Goal: Information Seeking & Learning: Learn about a topic

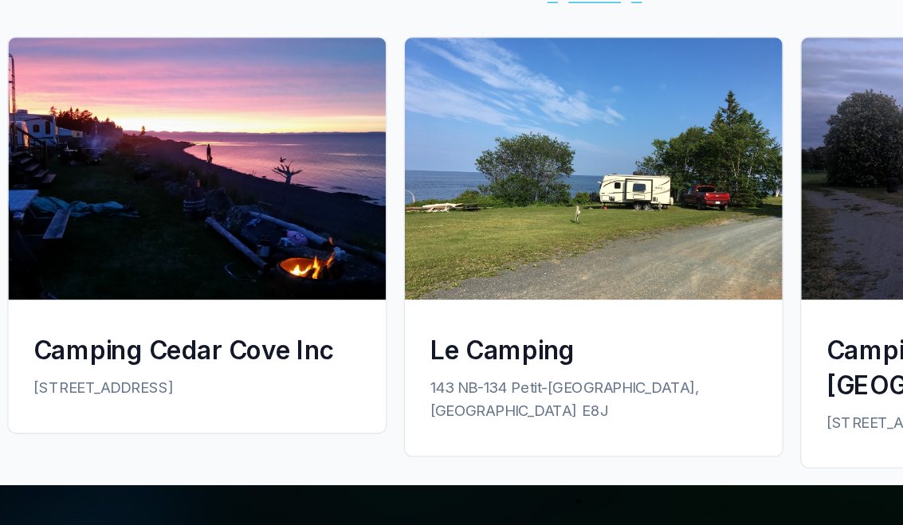
scroll to position [1978, 0]
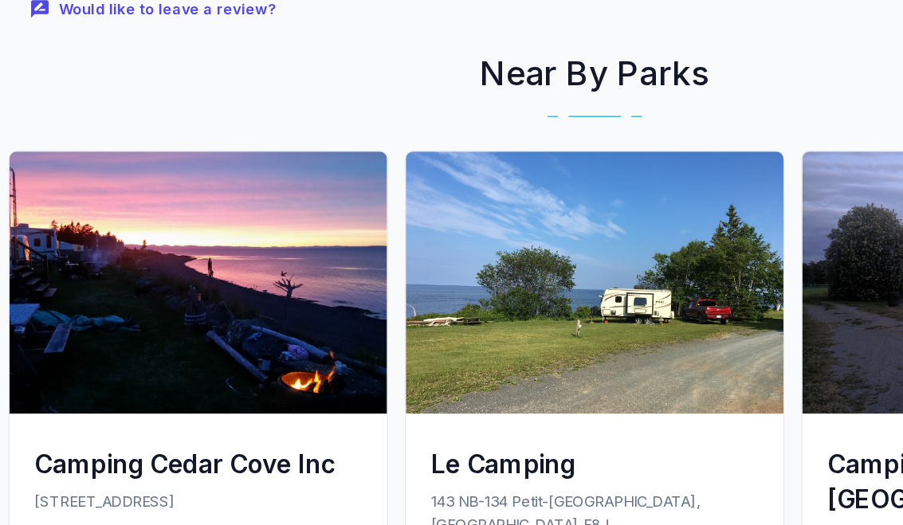
click at [189, 246] on img at bounding box center [150, 231] width 287 height 199
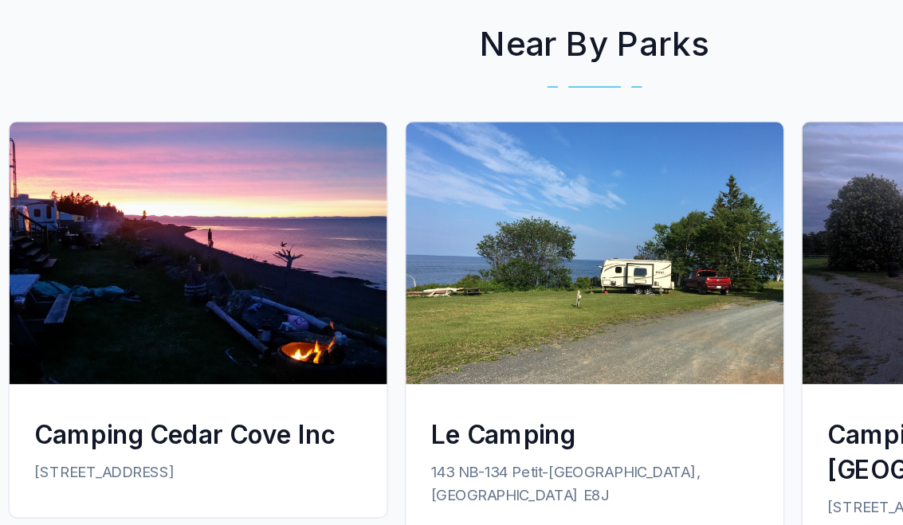
scroll to position [2018, 0]
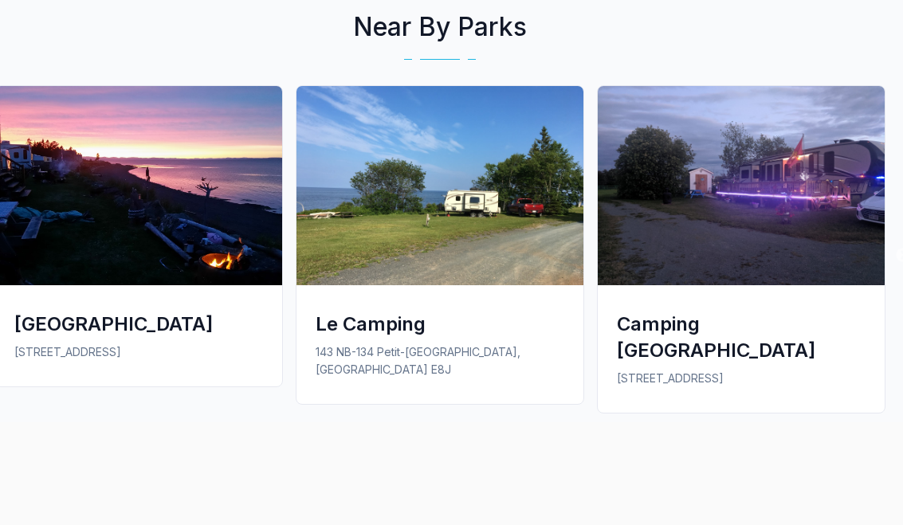
scroll to position [1285, 12]
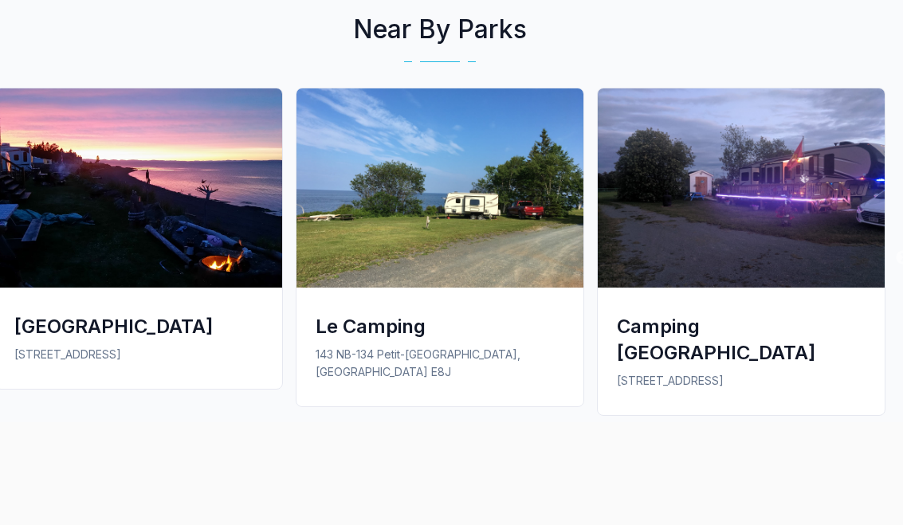
click at [68, 398] on link "[GEOGRAPHIC_DATA] [STREET_ADDRESS]" at bounding box center [138, 245] width 301 height 315
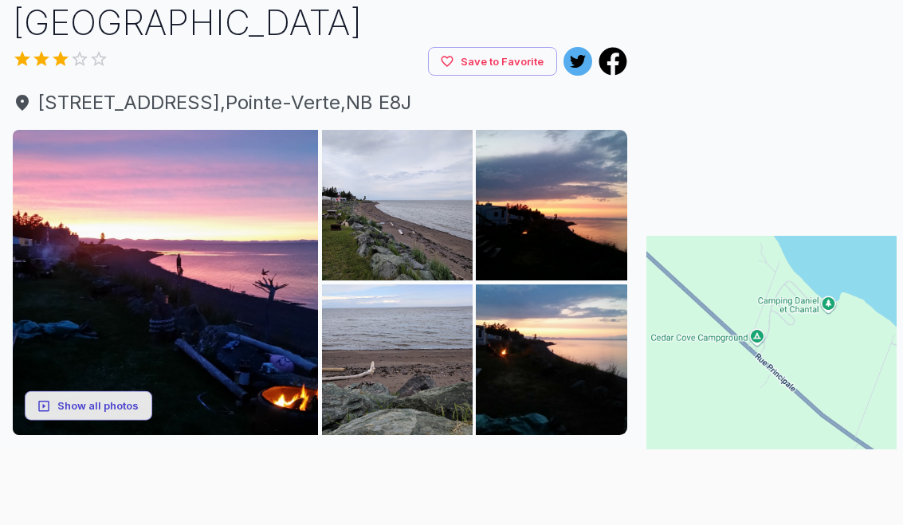
scroll to position [117, 0]
click at [412, 383] on img at bounding box center [397, 360] width 151 height 151
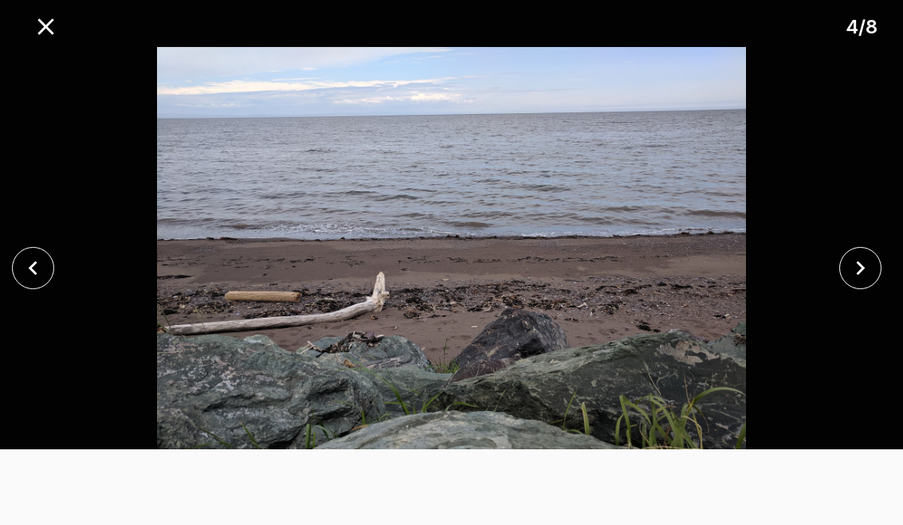
click at [863, 275] on icon "close" at bounding box center [861, 268] width 9 height 14
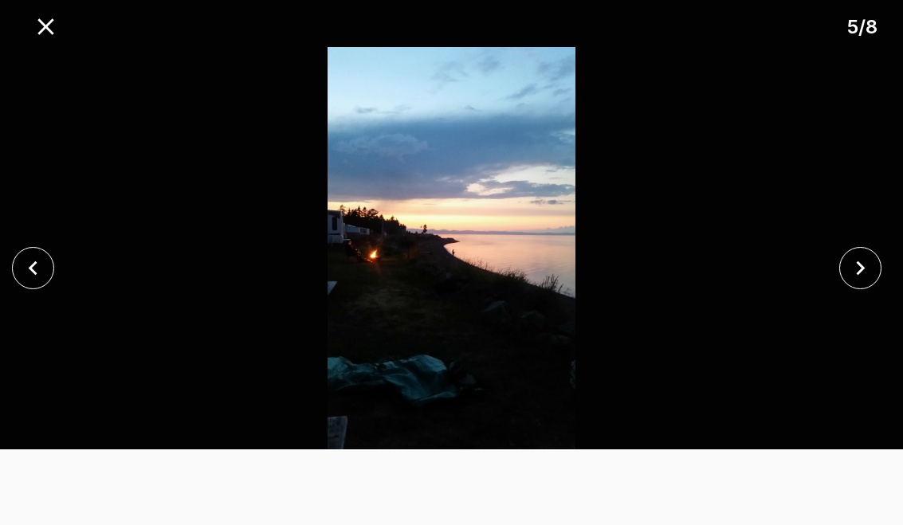
click at [871, 273] on icon "close" at bounding box center [861, 268] width 28 height 28
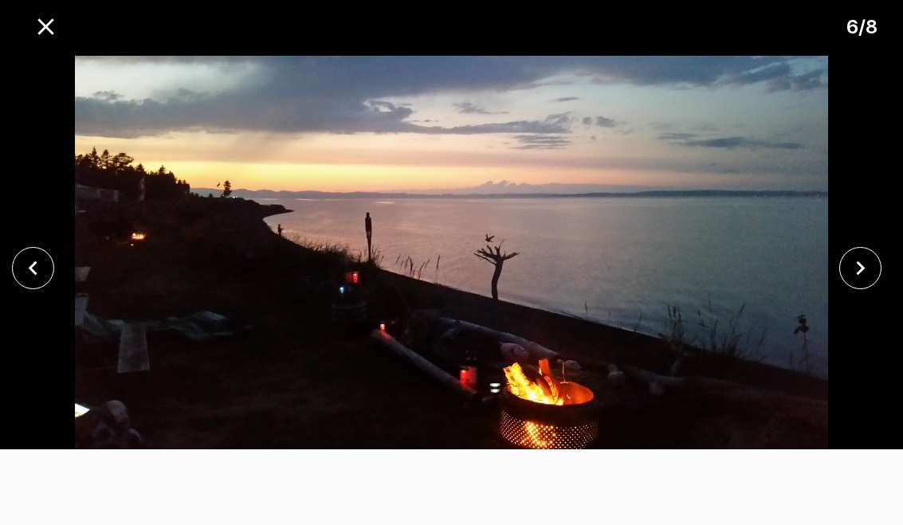
click at [853, 281] on icon "close" at bounding box center [861, 268] width 28 height 28
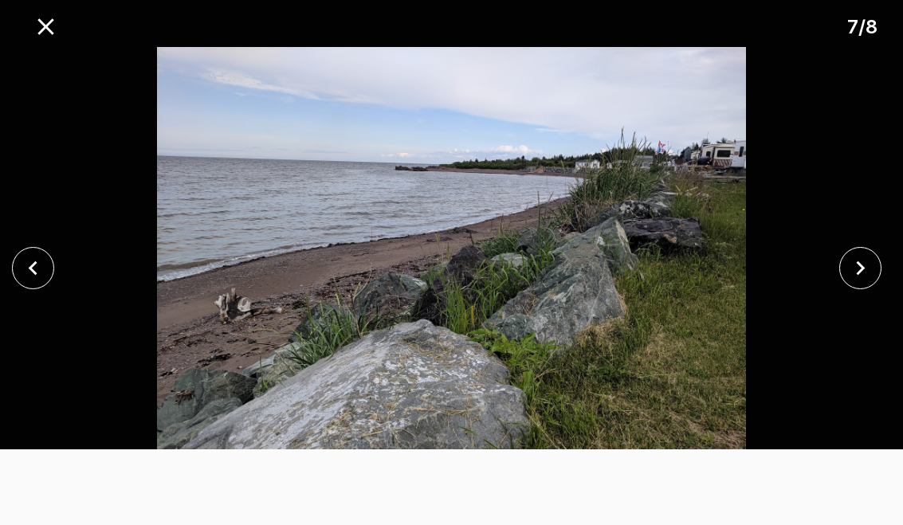
click at [875, 280] on icon "close" at bounding box center [861, 268] width 28 height 28
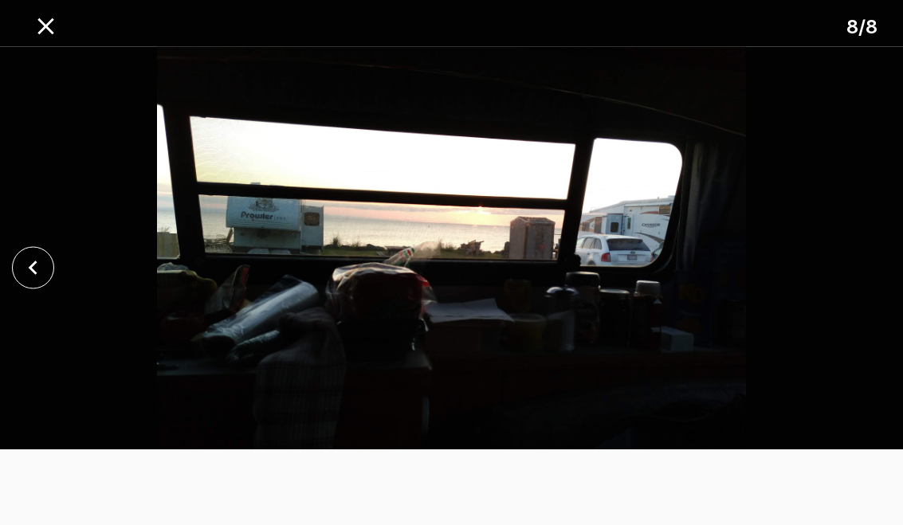
click at [12, 280] on button "close" at bounding box center [33, 268] width 42 height 42
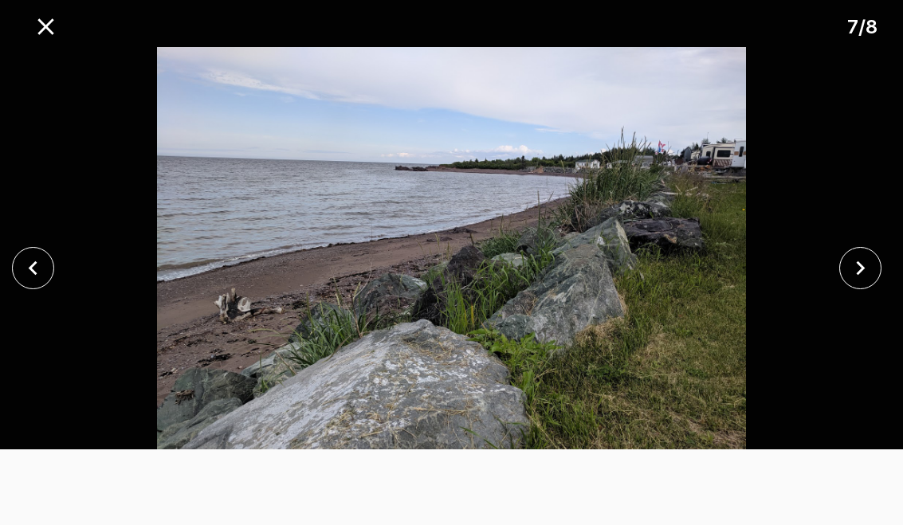
click at [27, 282] on icon "close" at bounding box center [33, 268] width 28 height 28
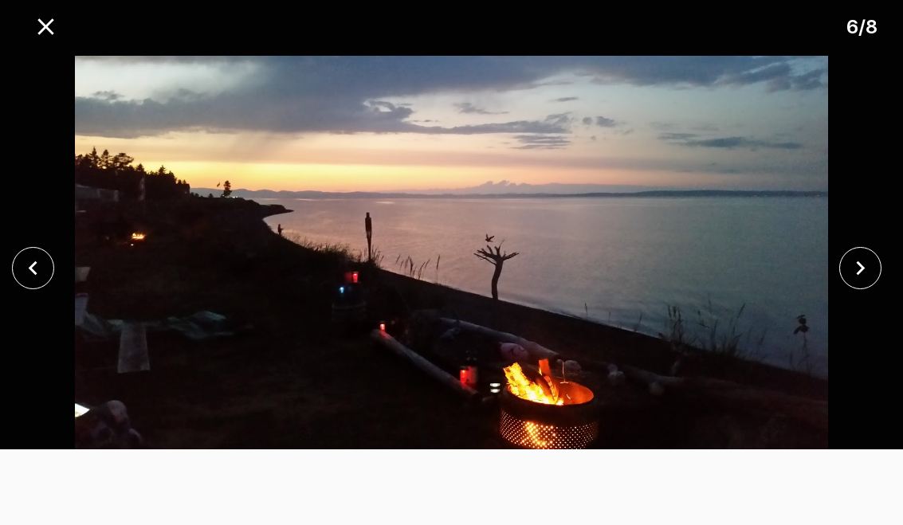
click at [33, 282] on icon "close" at bounding box center [33, 268] width 28 height 28
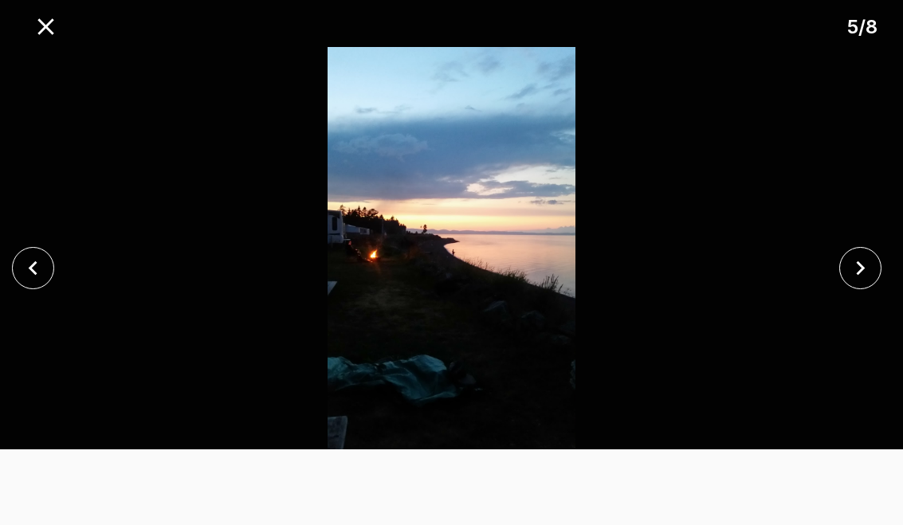
click at [35, 289] on button "close" at bounding box center [33, 268] width 42 height 42
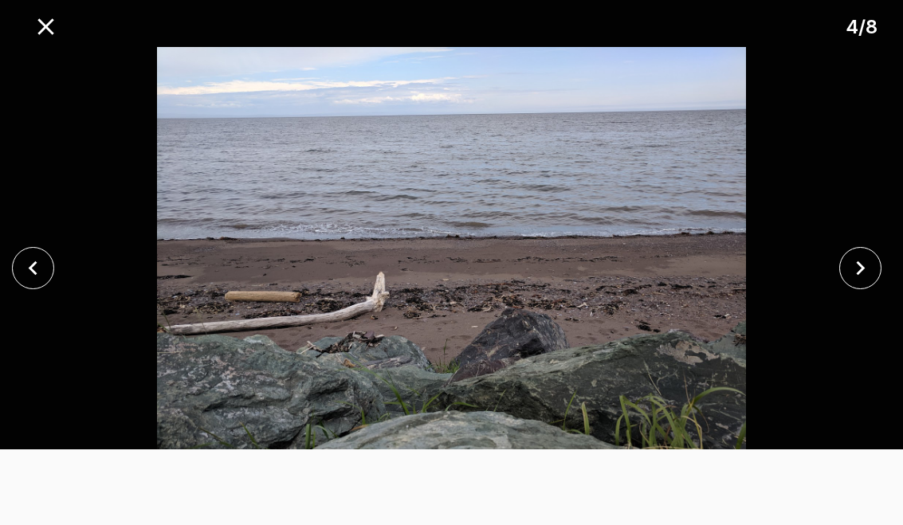
click at [32, 289] on button "close" at bounding box center [33, 268] width 42 height 42
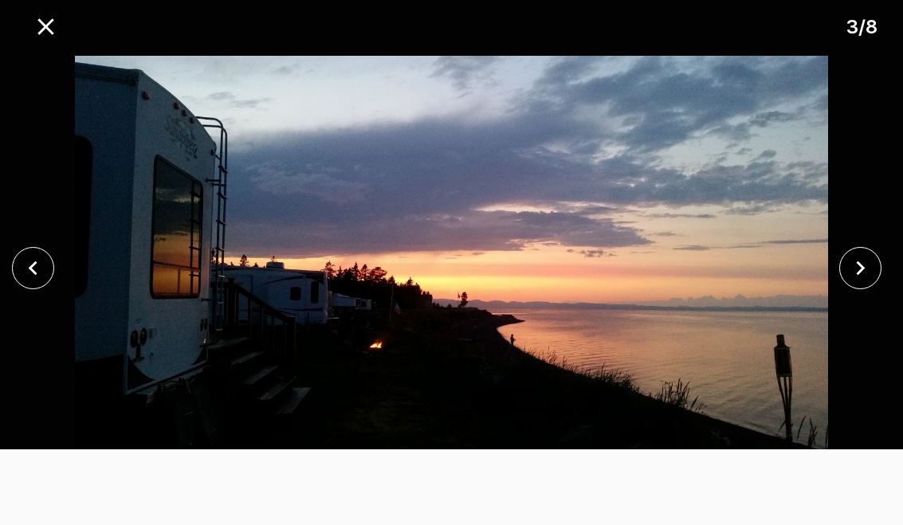
click at [40, 289] on button "close" at bounding box center [33, 268] width 42 height 42
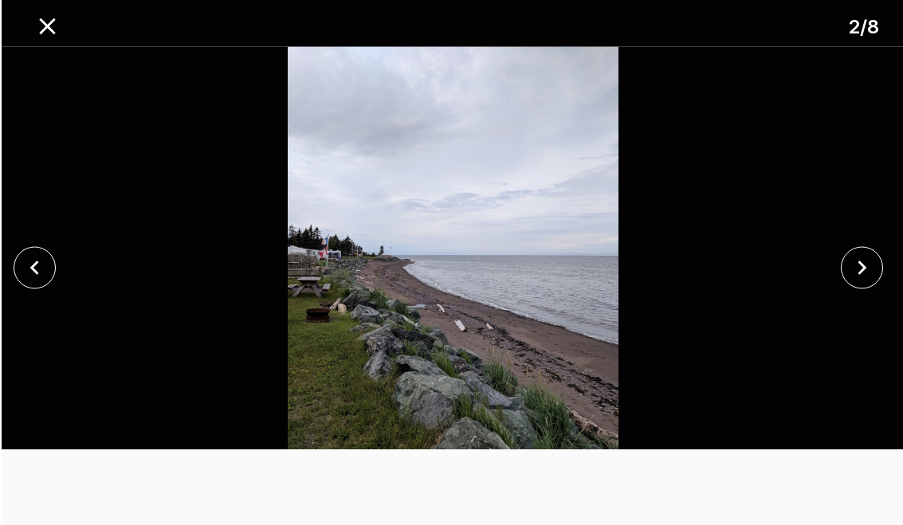
scroll to position [491, 0]
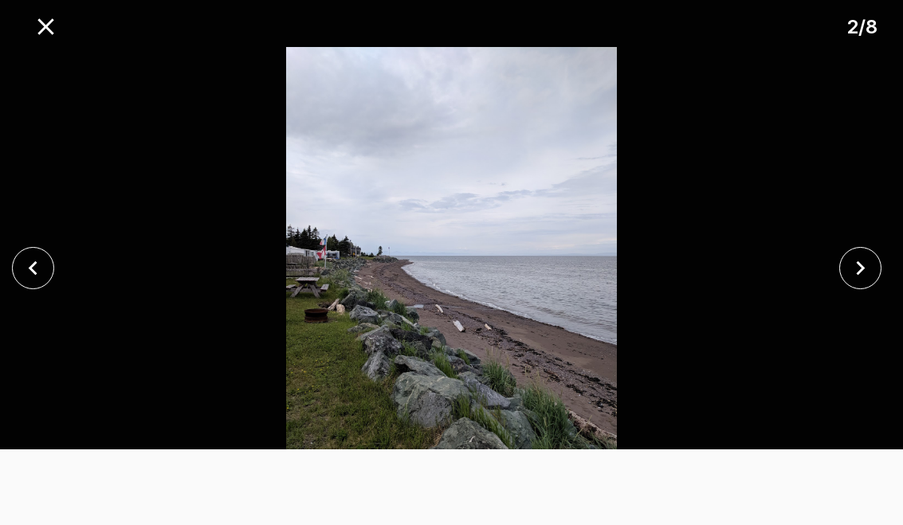
click at [885, 272] on div at bounding box center [865, 268] width 75 height 42
click at [867, 277] on icon "close" at bounding box center [861, 268] width 28 height 28
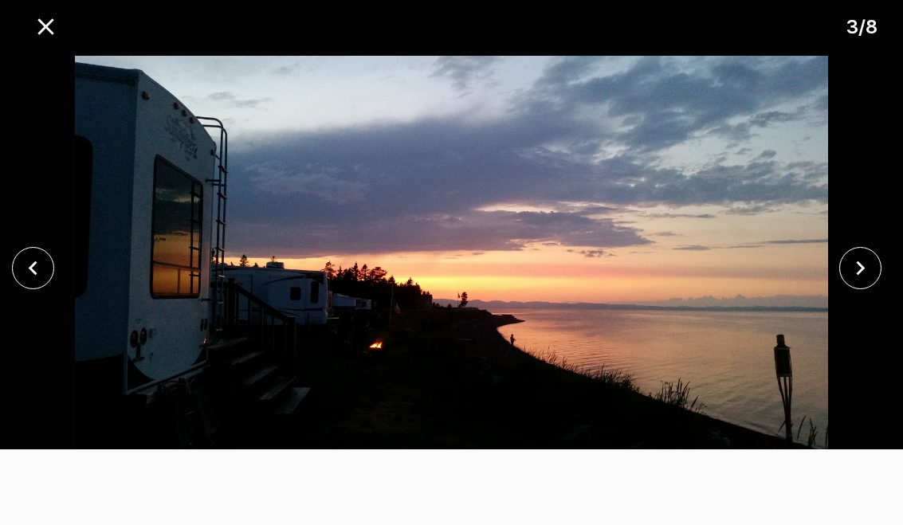
click at [1, 281] on div at bounding box center [37, 268] width 75 height 42
click at [26, 282] on icon "close" at bounding box center [33, 268] width 28 height 28
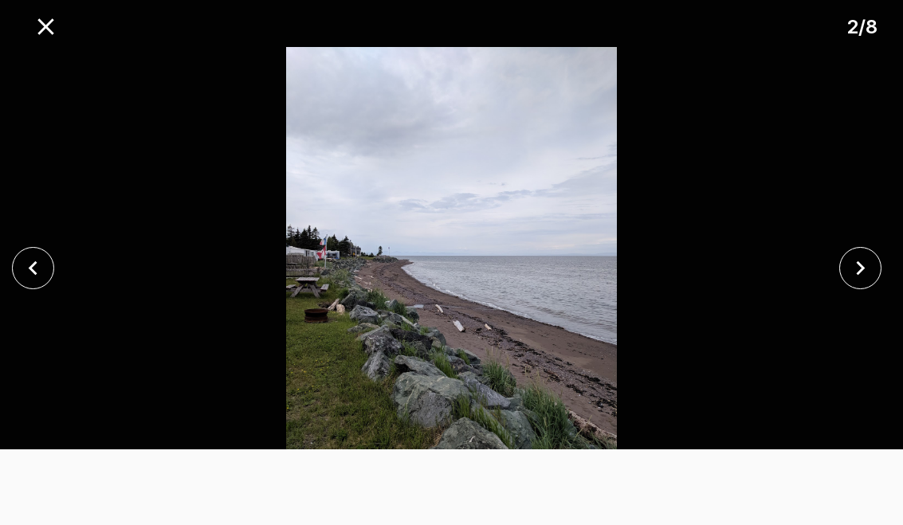
click at [33, 282] on icon "close" at bounding box center [33, 268] width 28 height 28
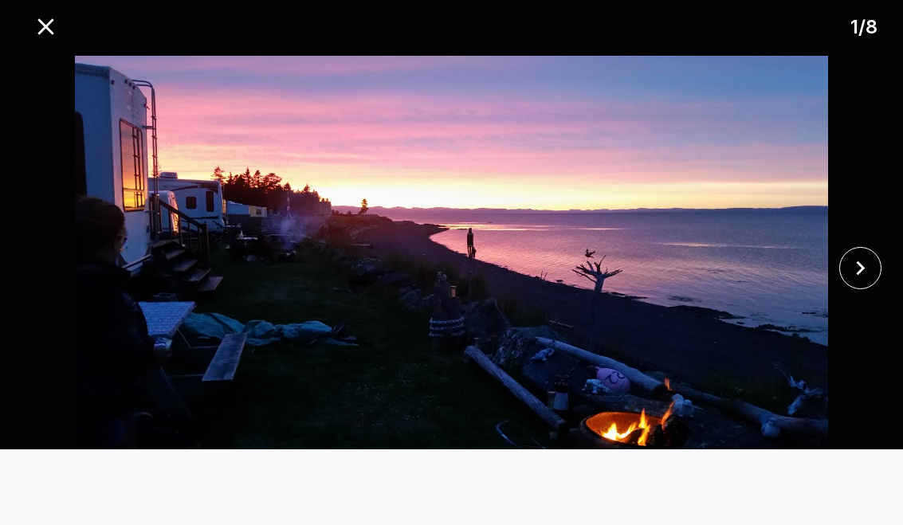
click at [37, 292] on div at bounding box center [451, 268] width 903 height 442
click at [868, 282] on icon "close" at bounding box center [861, 268] width 28 height 28
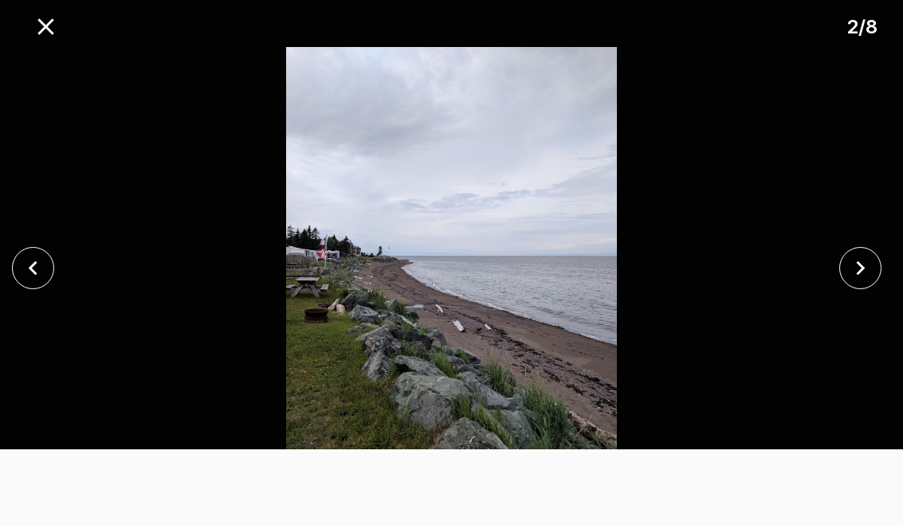
click at [854, 282] on icon "close" at bounding box center [861, 268] width 28 height 28
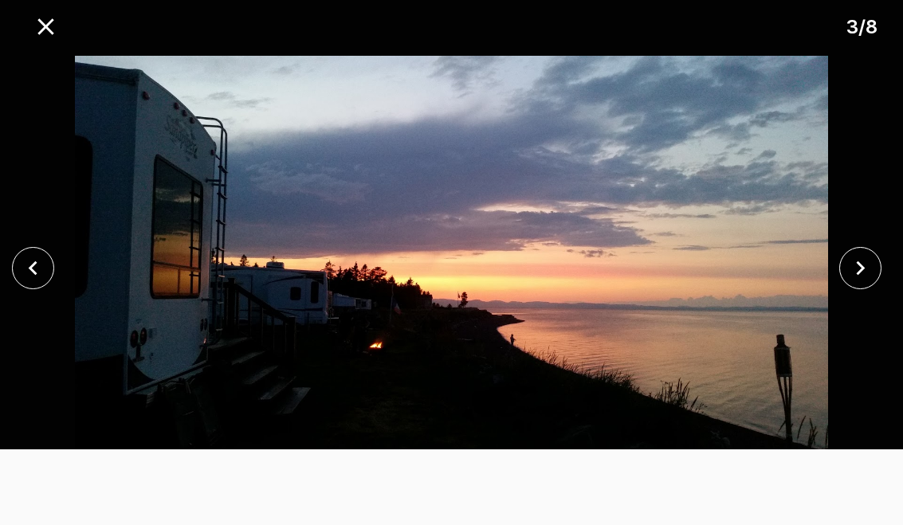
click at [850, 282] on icon "close" at bounding box center [861, 268] width 28 height 28
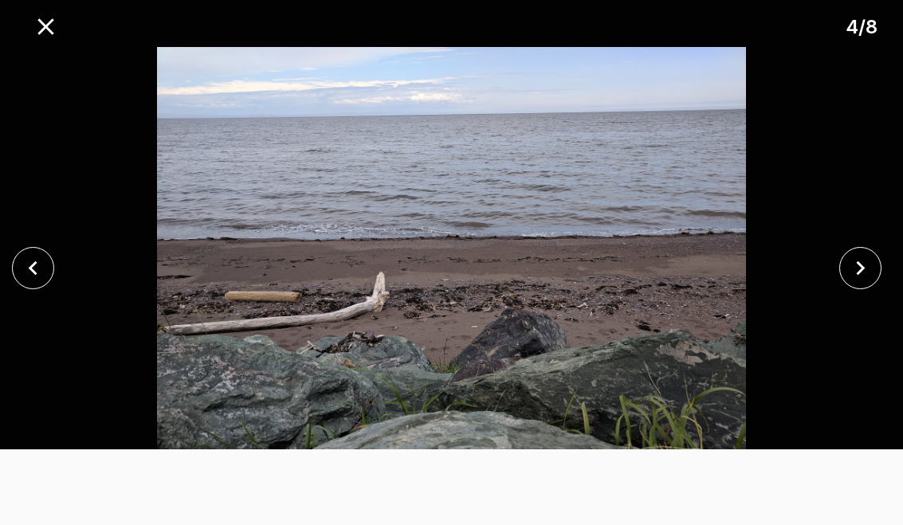
click at [873, 282] on icon "close" at bounding box center [861, 268] width 28 height 28
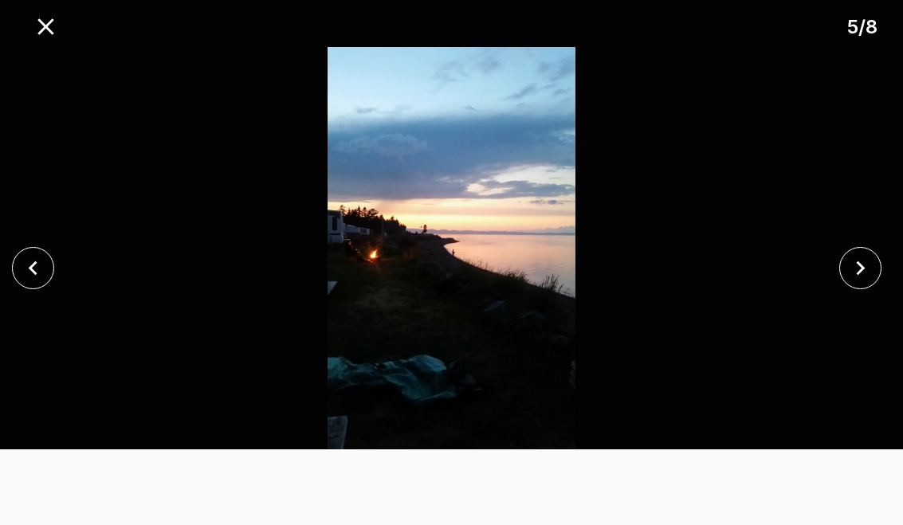
click at [856, 281] on icon "close" at bounding box center [861, 268] width 28 height 28
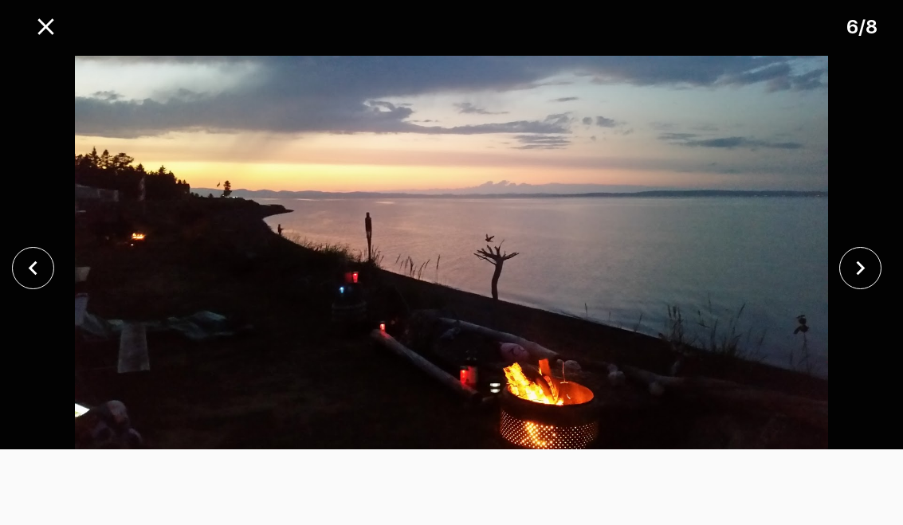
click at [871, 282] on icon "close" at bounding box center [861, 268] width 28 height 28
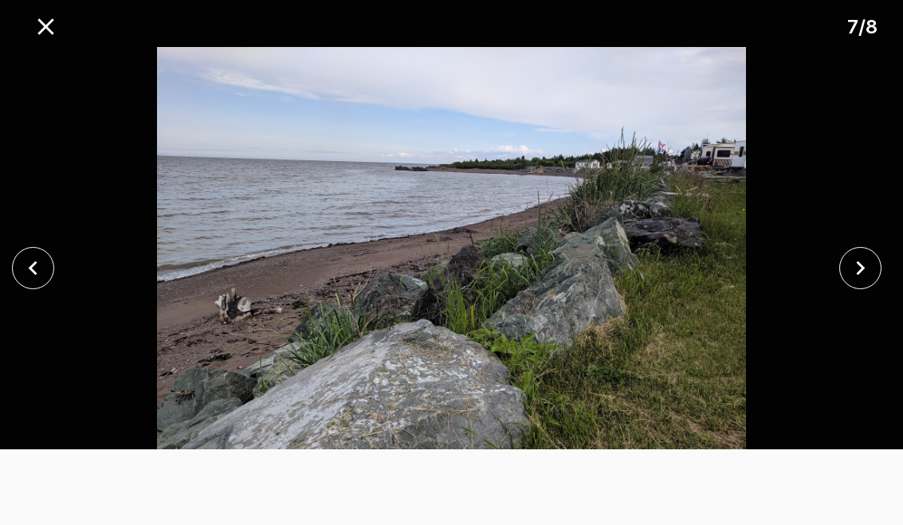
click at [865, 282] on icon "close" at bounding box center [861, 268] width 28 height 28
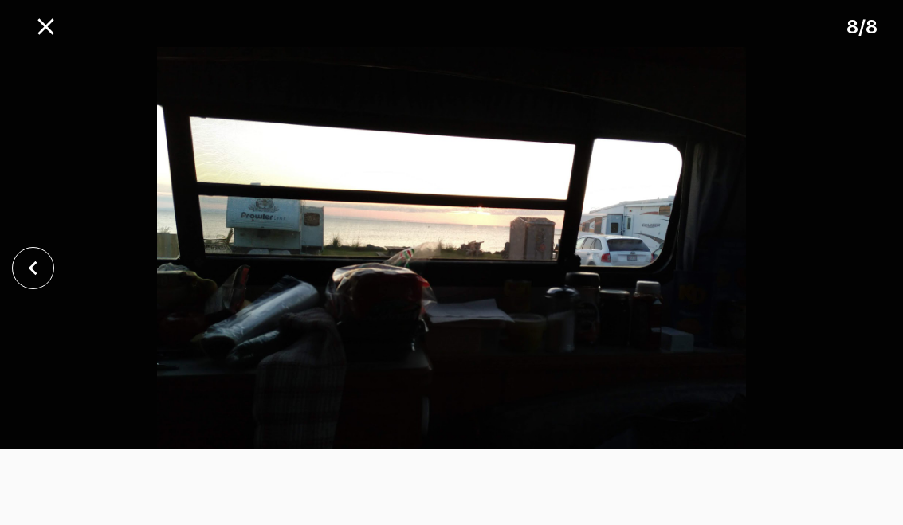
scroll to position [491, 5]
click at [23, 282] on icon "close" at bounding box center [33, 268] width 28 height 28
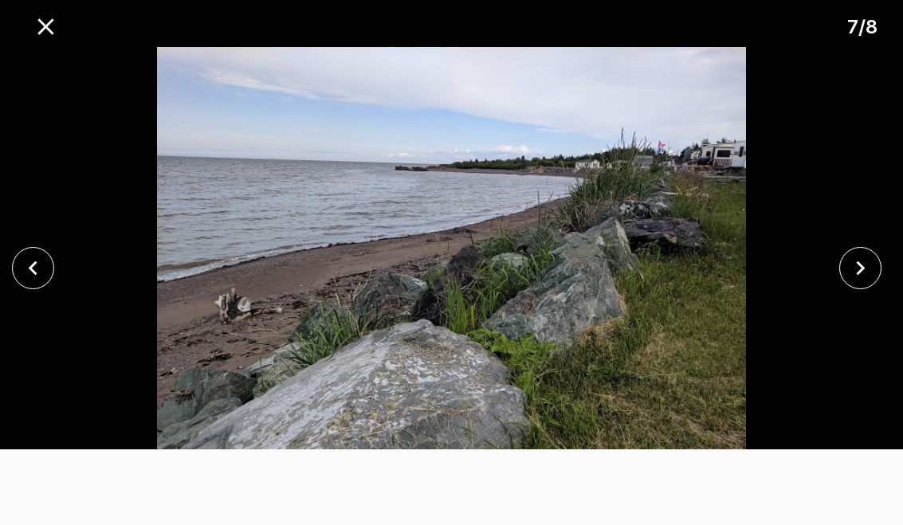
click at [864, 280] on icon "close" at bounding box center [861, 268] width 28 height 28
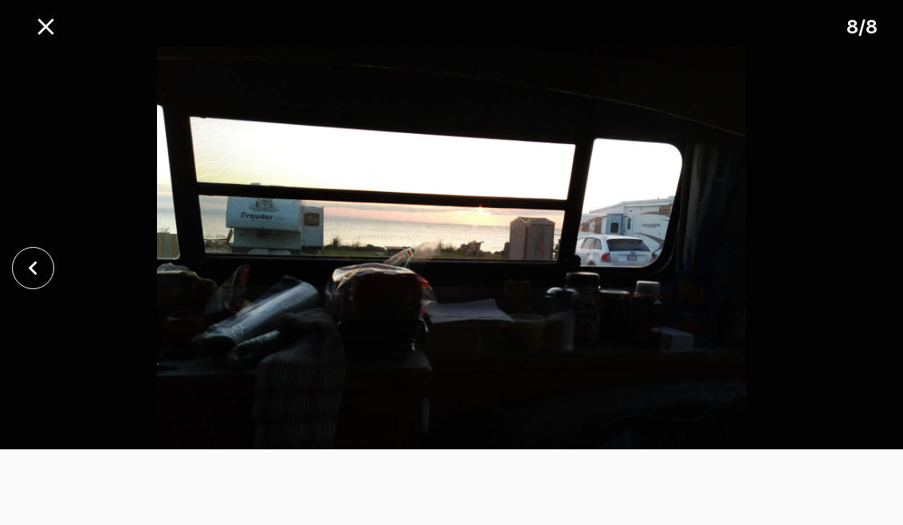
click at [26, 282] on icon "close" at bounding box center [33, 268] width 28 height 28
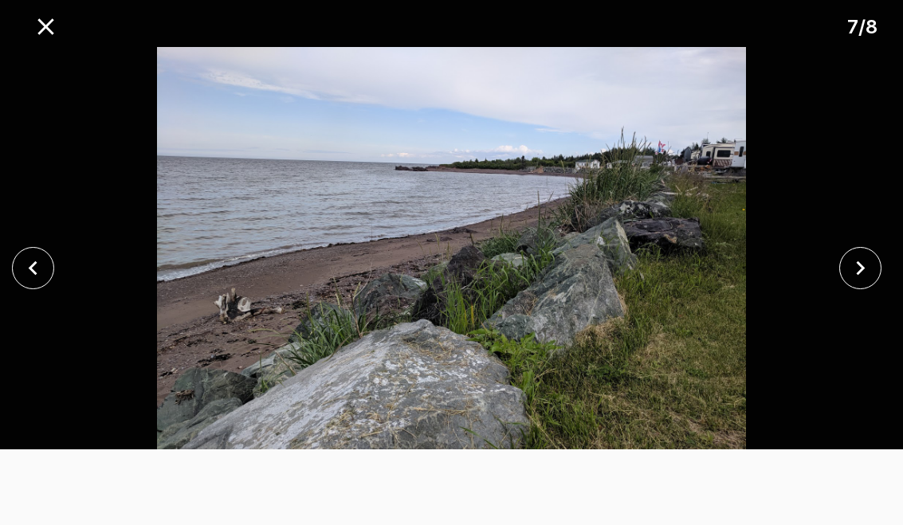
click at [52, 286] on button "close" at bounding box center [33, 268] width 42 height 42
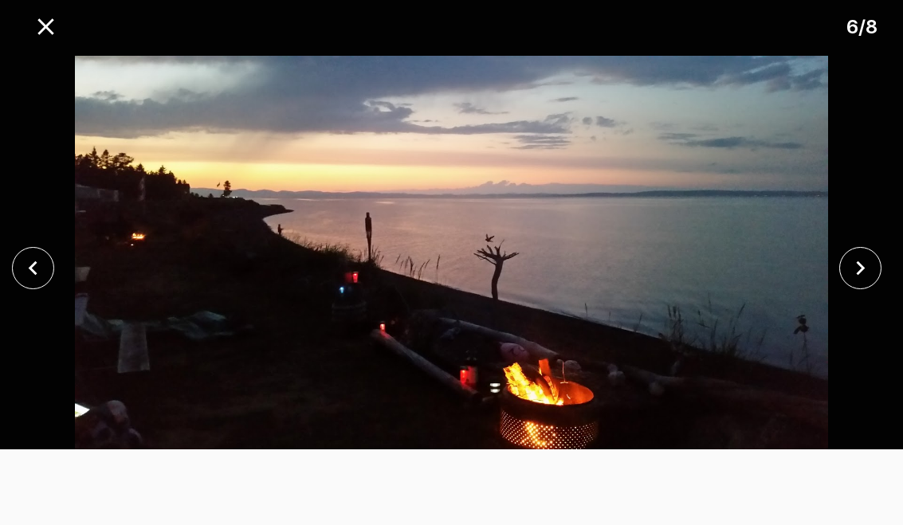
click at [50, 289] on button "close" at bounding box center [33, 268] width 42 height 42
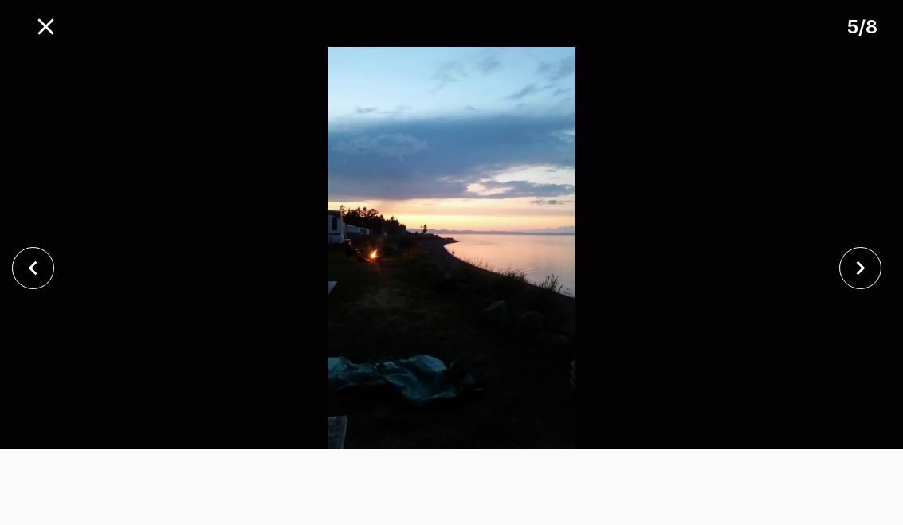
click at [50, 284] on button "close" at bounding box center [33, 268] width 42 height 42
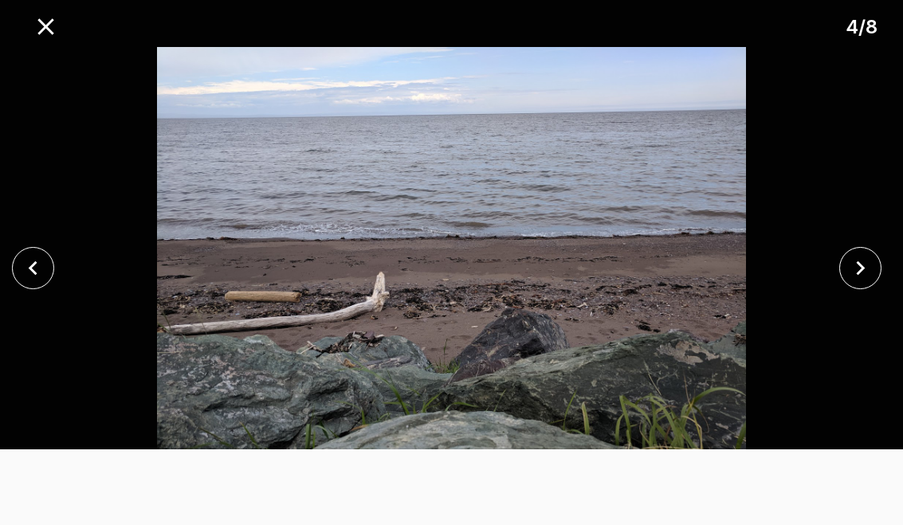
click at [38, 279] on icon "close" at bounding box center [33, 268] width 28 height 28
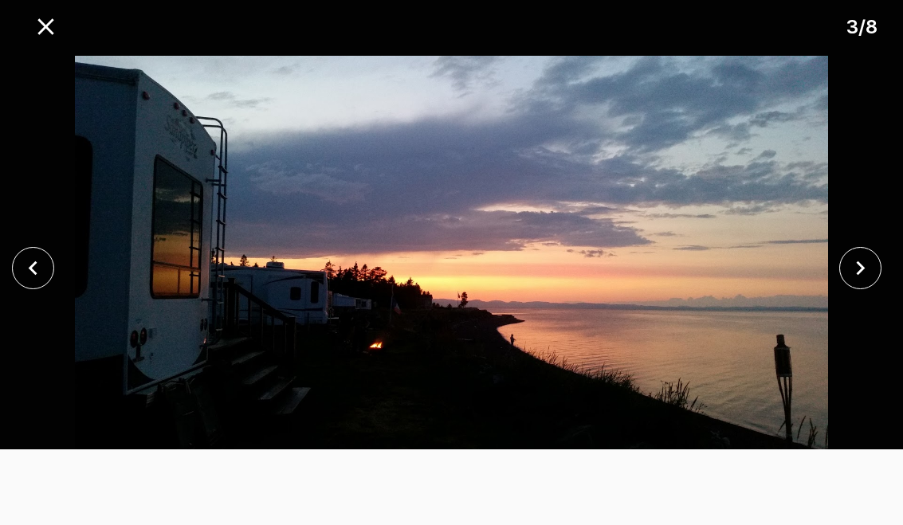
click at [44, 282] on icon "close" at bounding box center [33, 268] width 28 height 28
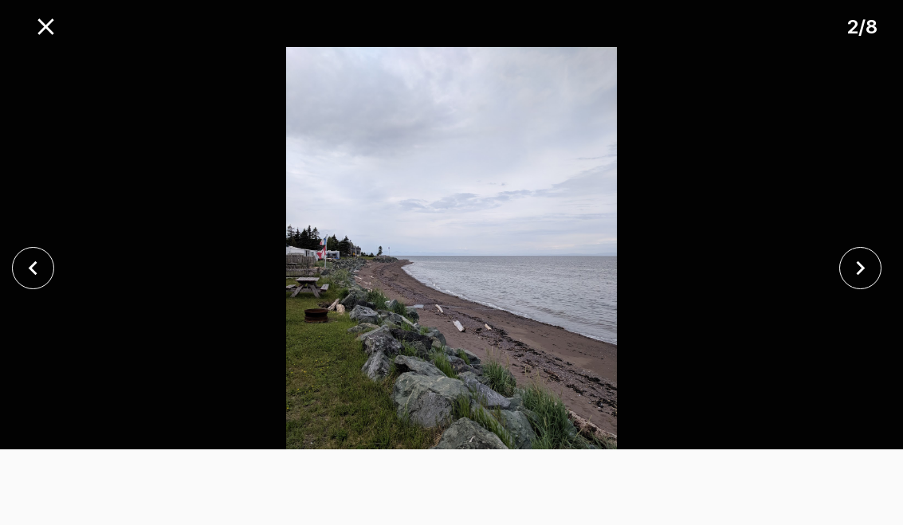
click at [45, 282] on icon "close" at bounding box center [33, 268] width 28 height 28
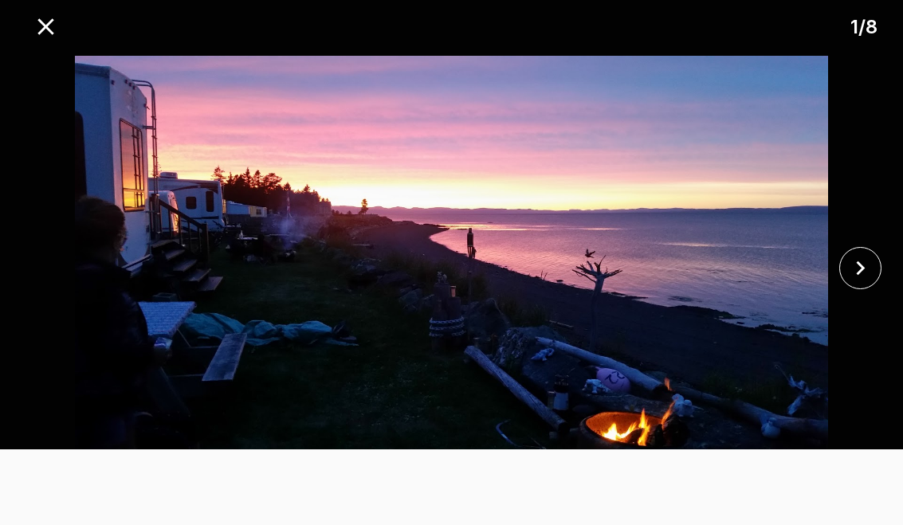
click at [40, 294] on div at bounding box center [451, 268] width 903 height 442
